Goal: Task Accomplishment & Management: Use online tool/utility

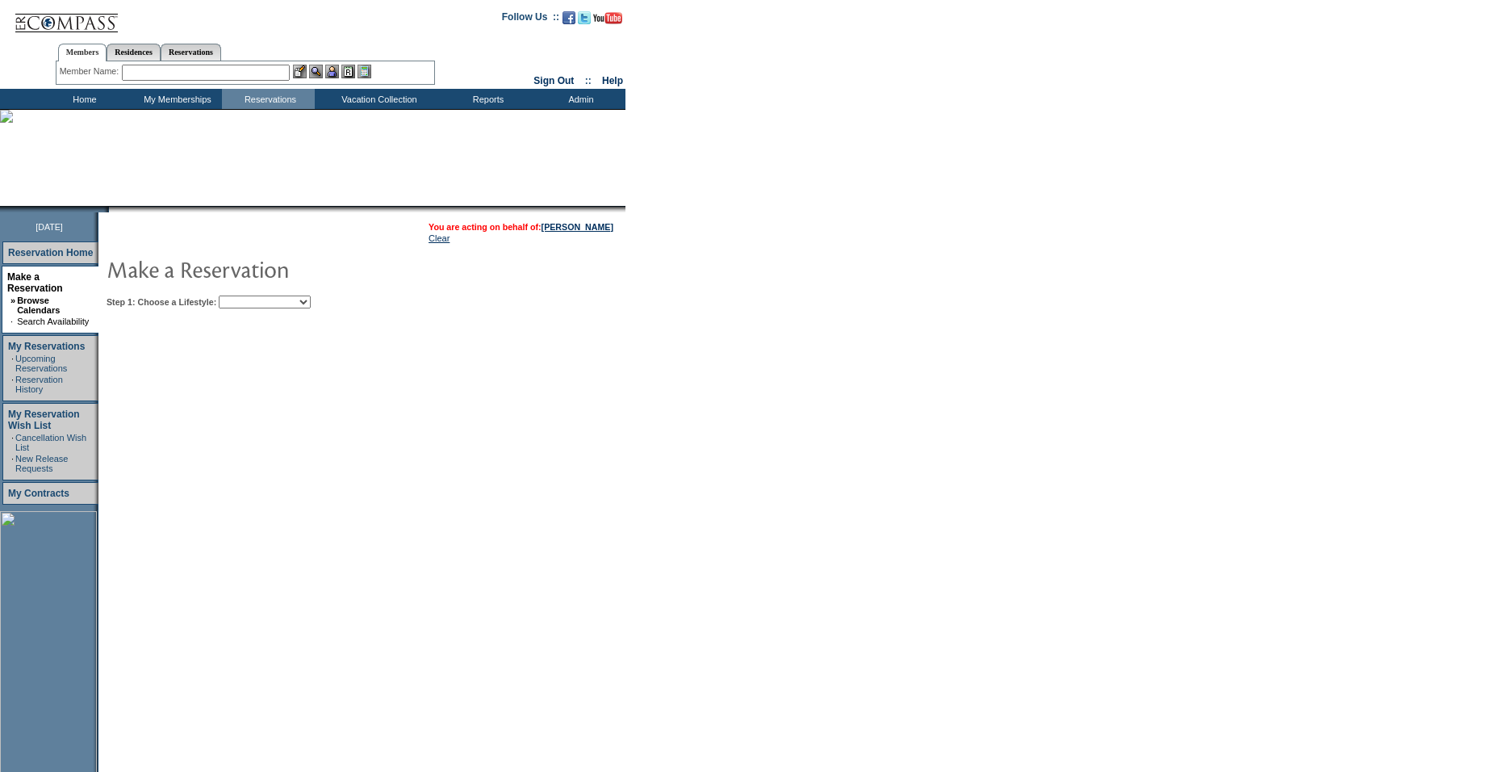
click at [283, 301] on select "Beach Leisure Metropolitan Mountain OIAL for Adventure OIAL for Couples OIAL fo…" at bounding box center [265, 301] width 92 height 13
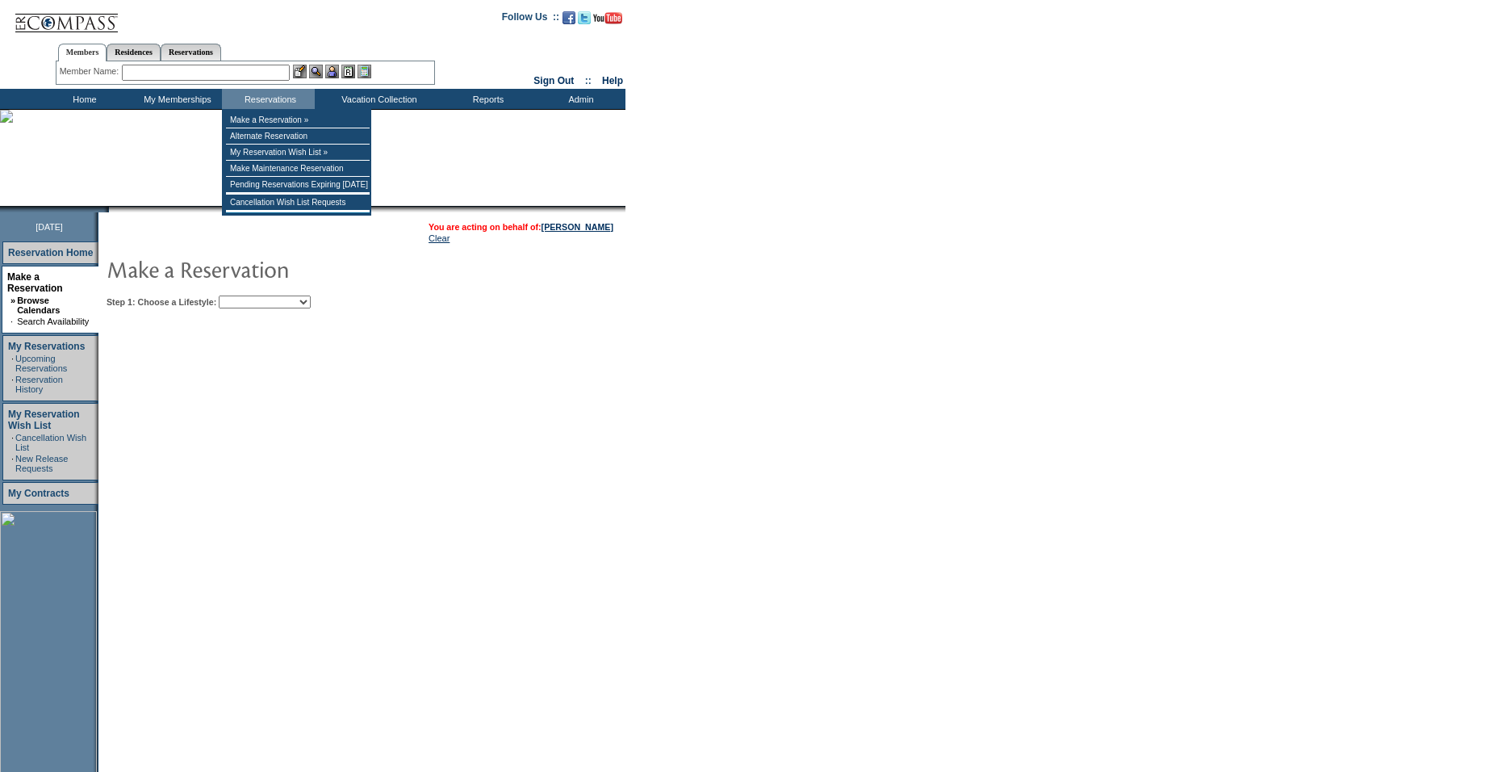
click at [232, 67] on input "text" at bounding box center [206, 73] width 168 height 16
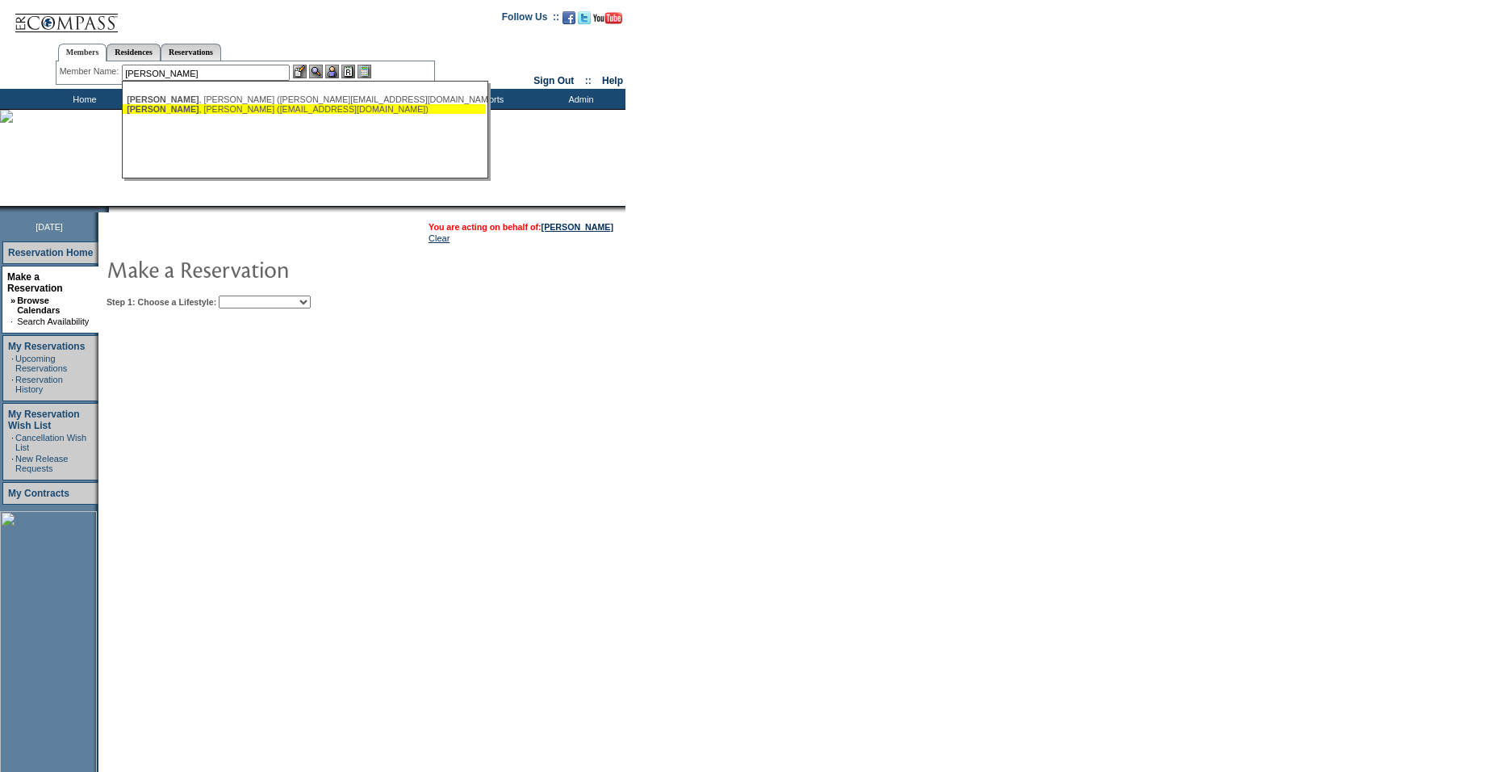
click at [195, 107] on div "Tollin , Robbie (rrtollin@gmail.com)" at bounding box center [304, 109] width 355 height 10
type input "Tollin, Robbie (rrtollin@gmail.com)"
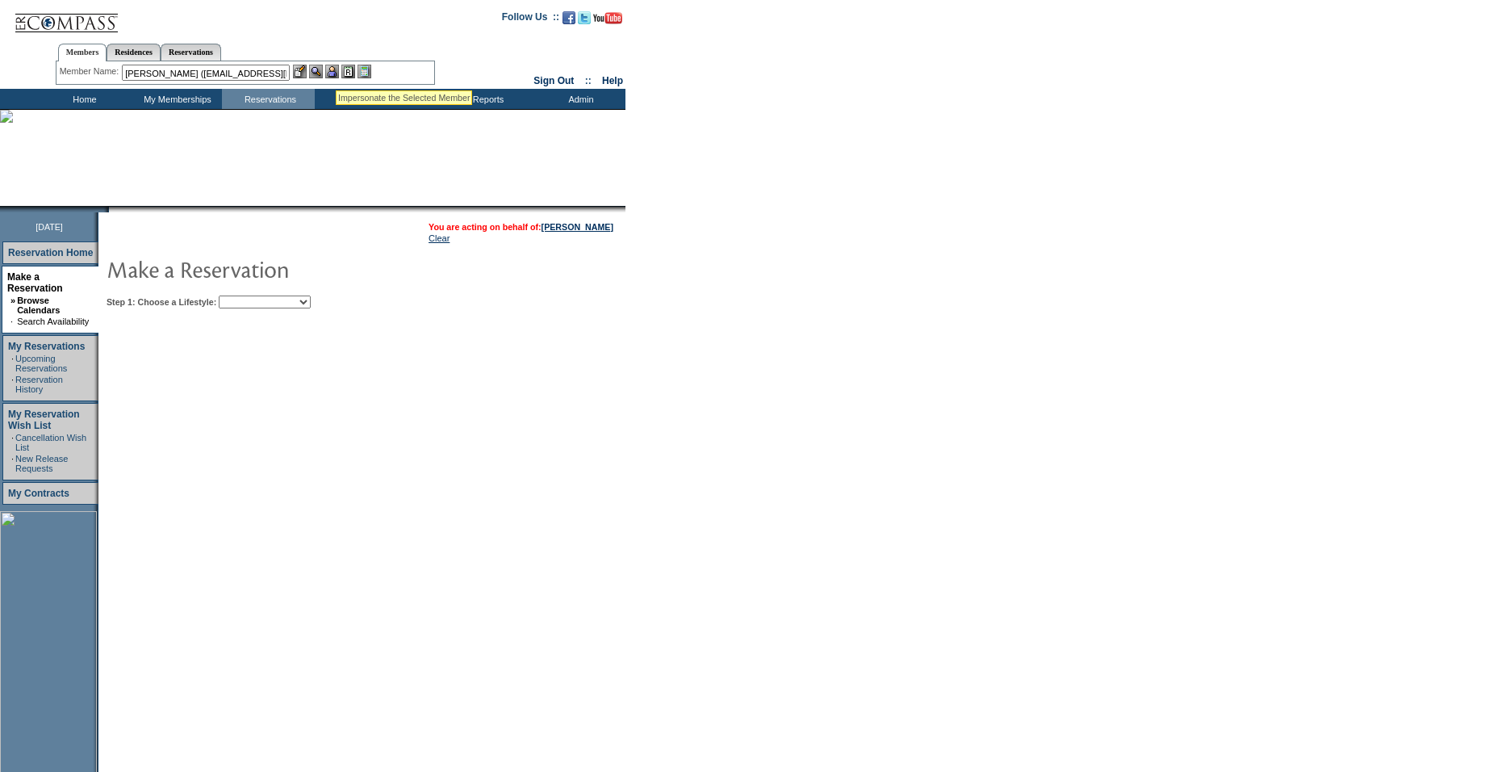
click at [336, 70] on img at bounding box center [332, 72] width 14 height 14
click at [40, 433] on link "Cancellation Wish List" at bounding box center [50, 442] width 71 height 19
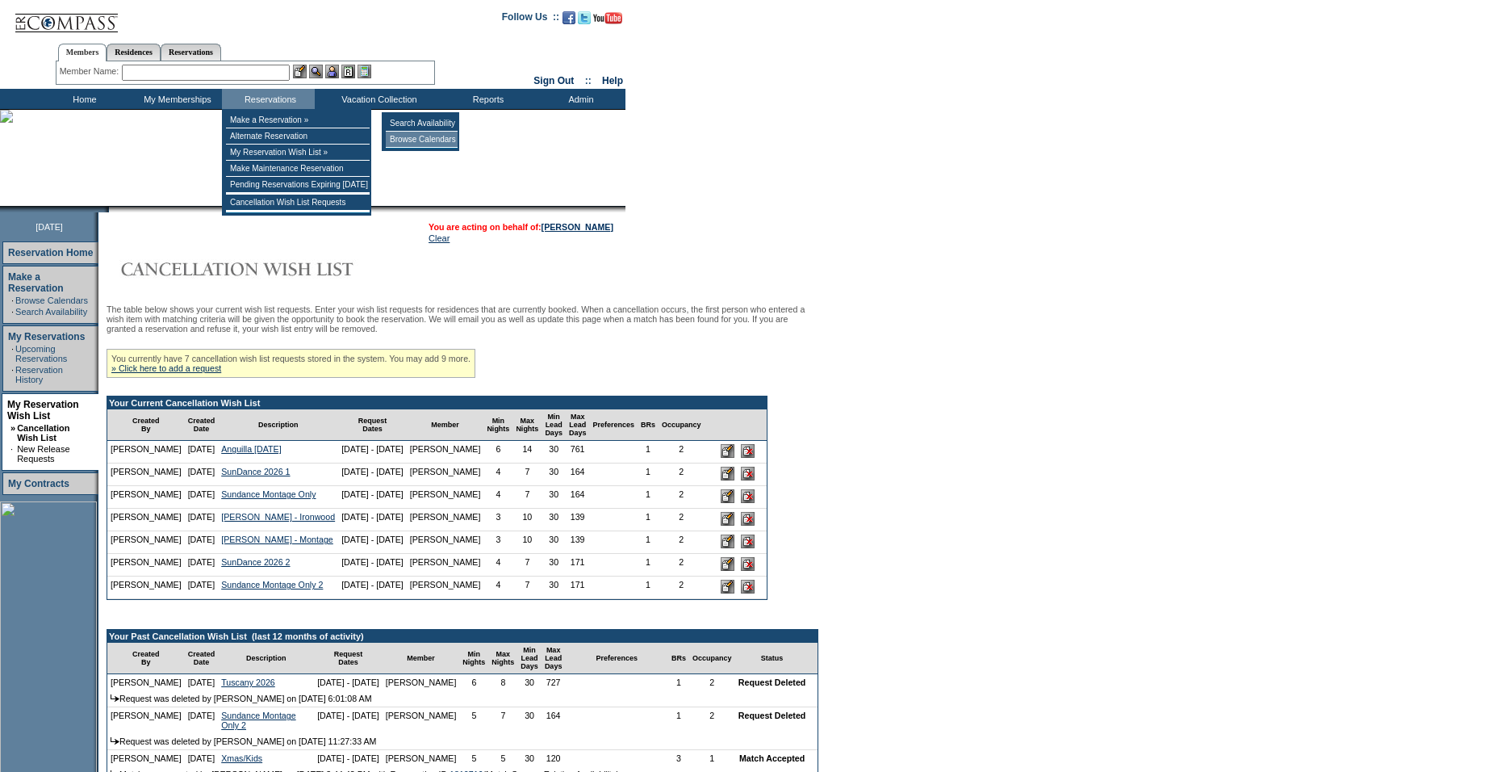
click at [404, 134] on td "Browse Calendars" at bounding box center [422, 140] width 72 height 16
